Goal: Task Accomplishment & Management: Complete application form

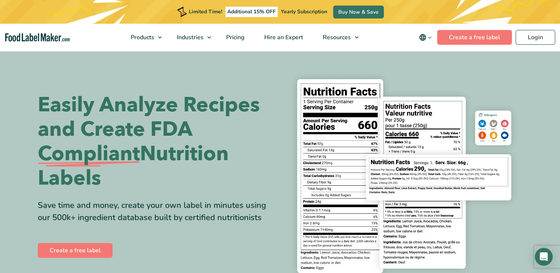
drag, startPoint x: 6, startPoint y: 235, endPoint x: 0, endPoint y: 257, distance: 22.5
click at [70, 248] on link "Create a free label" at bounding box center [75, 250] width 75 height 15
click at [83, 250] on link "Create a free label" at bounding box center [75, 250] width 75 height 15
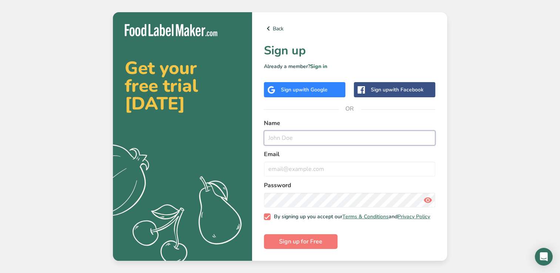
click at [284, 143] on input "text" at bounding box center [349, 138] width 171 height 15
type input "[PERSON_NAME]"
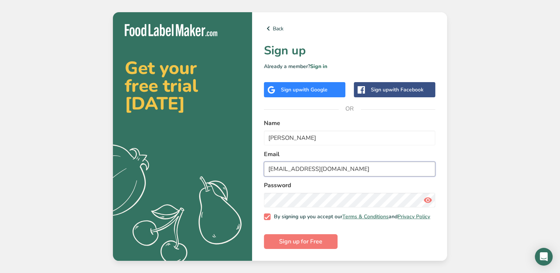
click at [336, 172] on input "[EMAIL_ADDRESS][DOMAIN_NAME]" at bounding box center [349, 169] width 171 height 15
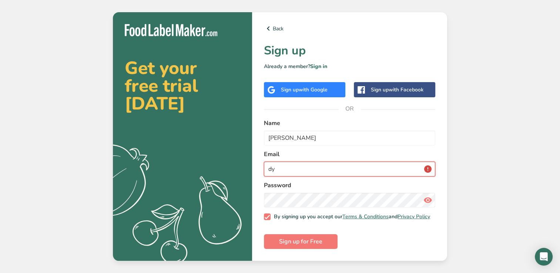
type input "d"
type input "ca"
click at [264, 234] on button "Sign up for Free" at bounding box center [301, 241] width 74 height 15
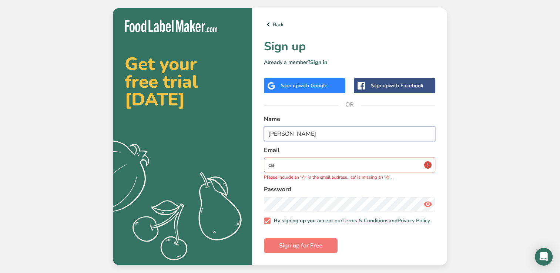
click at [352, 141] on form "Name [PERSON_NAME] Email ca Please include an '@' in the email address. 'ca' is…" at bounding box center [349, 184] width 171 height 138
type input "D"
type input "candice reighn"
click at [340, 174] on p "Please include an '@' in the email address. 'ca' is missing an '@'." at bounding box center [349, 177] width 171 height 7
click at [340, 166] on input "ca" at bounding box center [349, 165] width 171 height 15
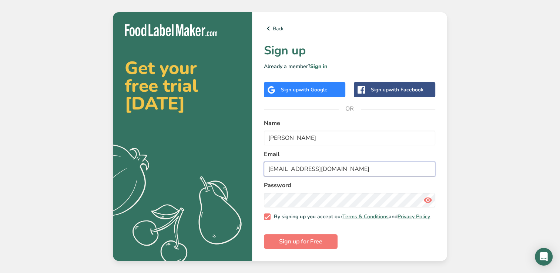
click at [341, 165] on input "dyvonnep@bellsouth.net" at bounding box center [349, 169] width 171 height 15
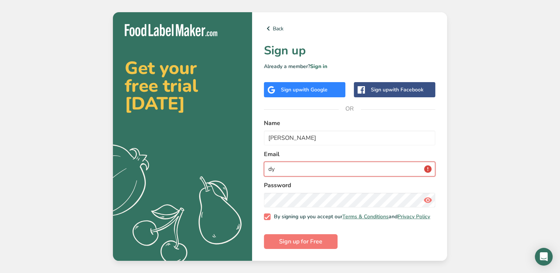
type input "d"
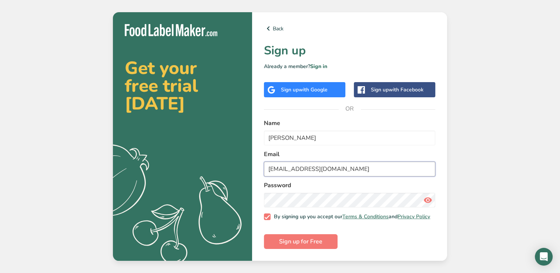
click at [352, 169] on input "candicereighn@yahoo.com" at bounding box center [349, 169] width 171 height 15
type input "candicereighn@yahoo.com"
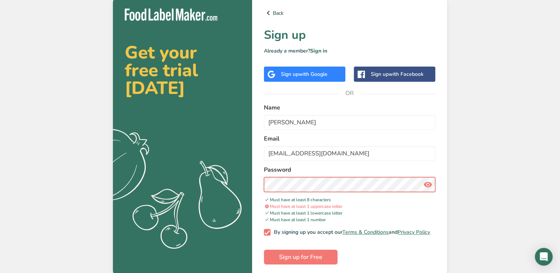
click at [264, 250] on button "Sign up for Free" at bounding box center [301, 257] width 74 height 15
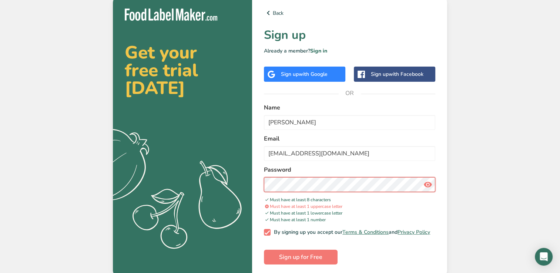
click at [264, 250] on button "Sign up for Free" at bounding box center [301, 257] width 74 height 15
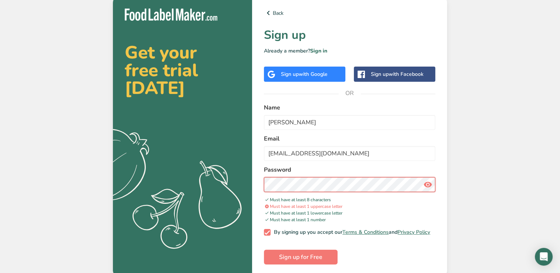
click at [264, 250] on button "Sign up for Free" at bounding box center [301, 257] width 74 height 15
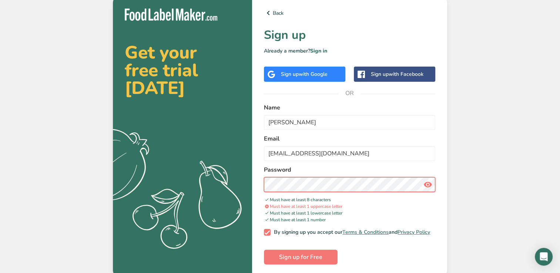
click at [264, 250] on button "Sign up for Free" at bounding box center [301, 257] width 74 height 15
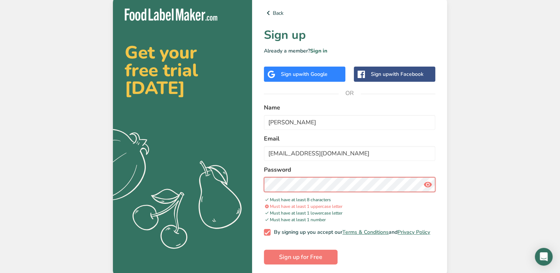
click at [264, 250] on button "Sign up for Free" at bounding box center [301, 257] width 74 height 15
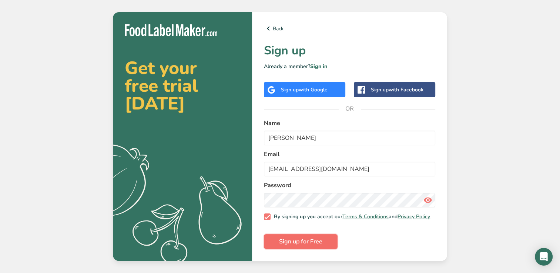
click at [291, 242] on span "Sign up for Free" at bounding box center [300, 241] width 43 height 9
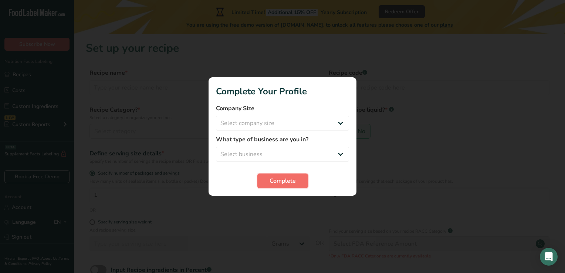
click at [283, 187] on button "Complete" at bounding box center [282, 181] width 51 height 15
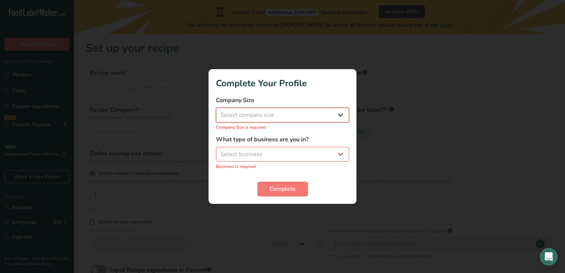
click at [280, 118] on select "Select company size Fewer than 10 Employees 10 to 50 Employees 51 to 500 Employ…" at bounding box center [282, 115] width 133 height 15
select select "1"
click at [216, 112] on select "Select company size Fewer than 10 Employees 10 to 50 Employees 51 to 500 Employ…" at bounding box center [282, 115] width 133 height 15
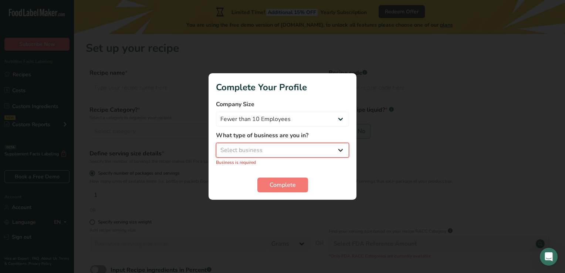
click at [276, 144] on select "Select business Packaged Food Manufacturer Restaurant & Cafe Bakery Meal Plans …" at bounding box center [282, 150] width 133 height 15
select select "3"
click at [216, 147] on select "Select business Packaged Food Manufacturer Restaurant & Cafe Bakery Meal Plans …" at bounding box center [282, 150] width 133 height 15
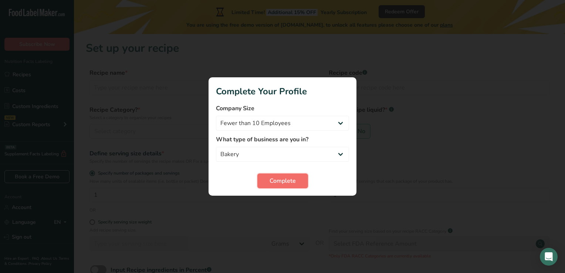
click at [270, 181] on span "Complete" at bounding box center [283, 180] width 26 height 9
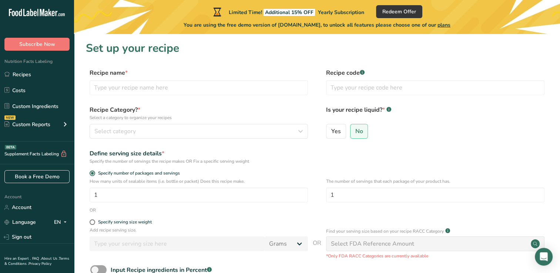
click at [40, 63] on span "Nutrition Facts Labeling" at bounding box center [26, 61] width 53 height 6
click at [41, 127] on div "Custom Reports" at bounding box center [27, 125] width 46 height 8
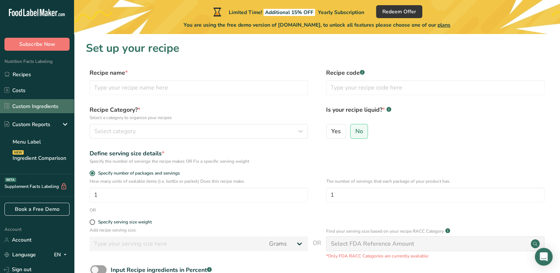
click at [30, 109] on link "Custom Ingredients" at bounding box center [37, 106] width 74 height 14
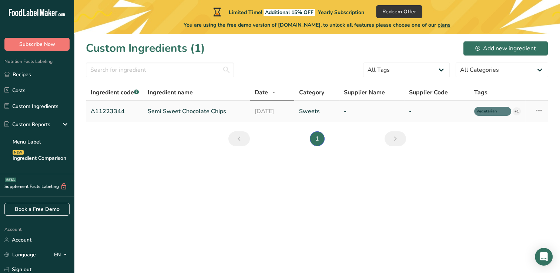
click at [169, 112] on link "Semi Sweet Chocolate Chips" at bounding box center [197, 111] width 98 height 9
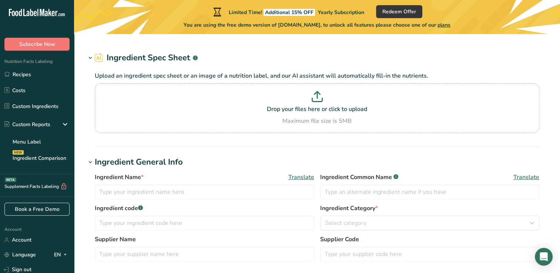
type input "Semi Sweet Chocolate Chips"
type input "Choco Chips"
type input "A11223344"
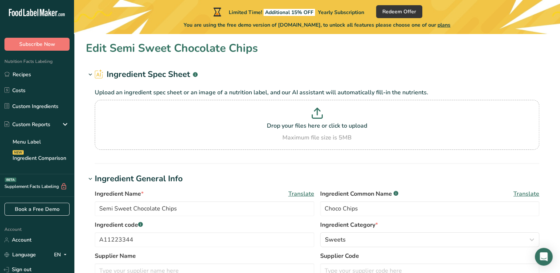
click at [169, 112] on p at bounding box center [317, 115] width 441 height 14
click at [169, 112] on input "Drop your files here or click to upload Maximum file size is 5MB" at bounding box center [317, 125] width 444 height 50
click at [22, 88] on link "Costs" at bounding box center [37, 90] width 74 height 14
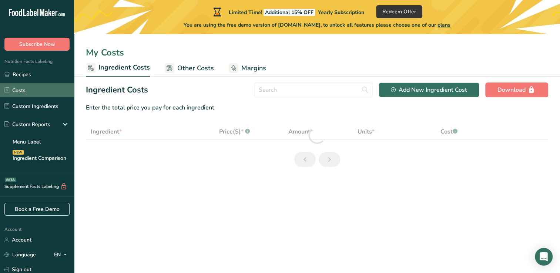
select select "1"
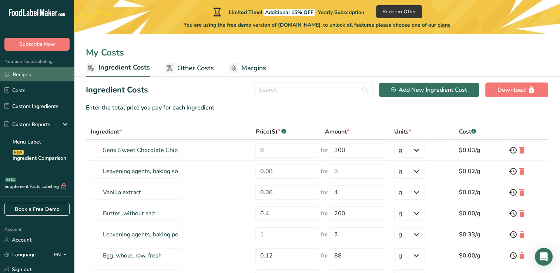
click at [22, 77] on link "Recipes" at bounding box center [37, 74] width 74 height 14
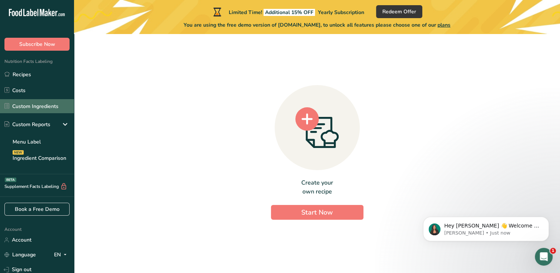
click at [24, 105] on link "Custom Ingredients" at bounding box center [37, 106] width 74 height 14
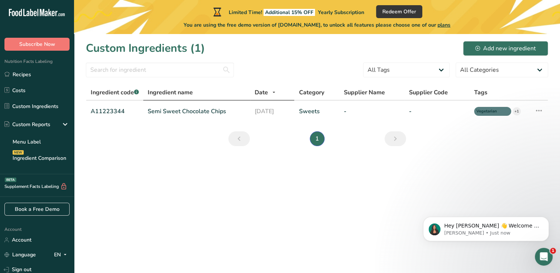
click at [156, 91] on span "Ingredient name" at bounding box center [170, 92] width 45 height 9
click at [164, 115] on link "Semi Sweet Chocolate Chips" at bounding box center [197, 111] width 98 height 9
